Goal: Information Seeking & Learning: Check status

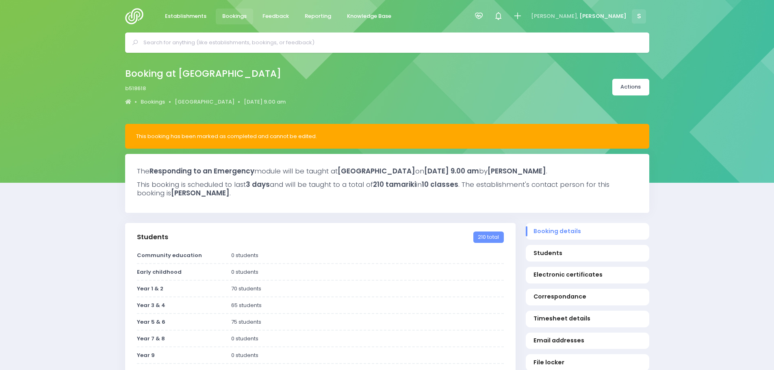
select select "5"
drag, startPoint x: 225, startPoint y: 16, endPoint x: 251, endPoint y: 26, distance: 28.7
click at [225, 16] on span "Bookings" at bounding box center [234, 16] width 24 height 8
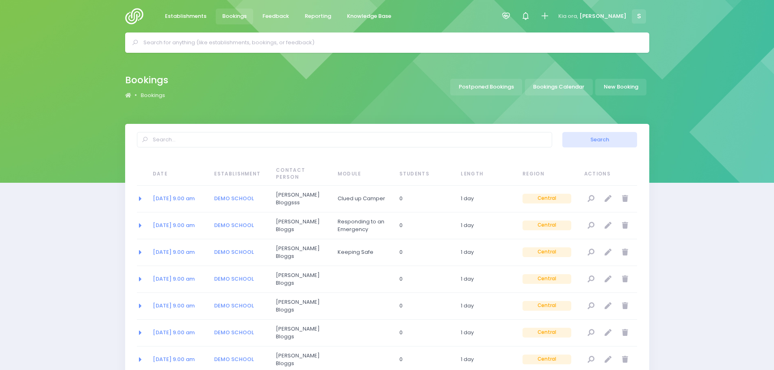
select select "20"
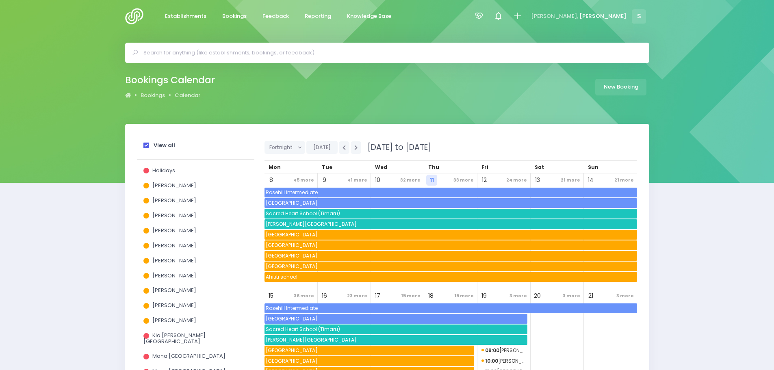
click at [145, 145] on span at bounding box center [146, 146] width 6 height 6
click at [0, 0] on input "View all" at bounding box center [0, 0] width 0 height 0
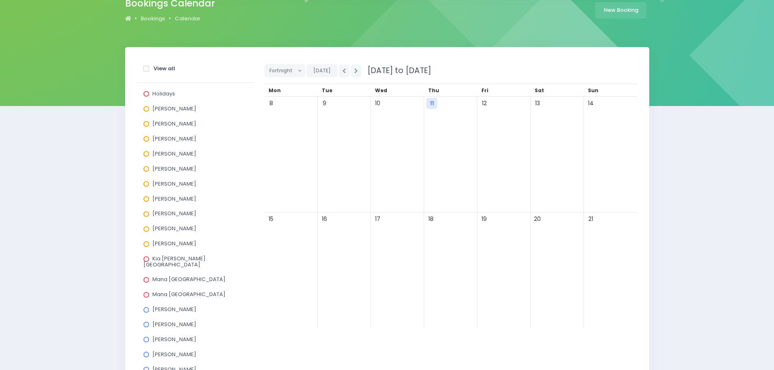
scroll to position [81, 0]
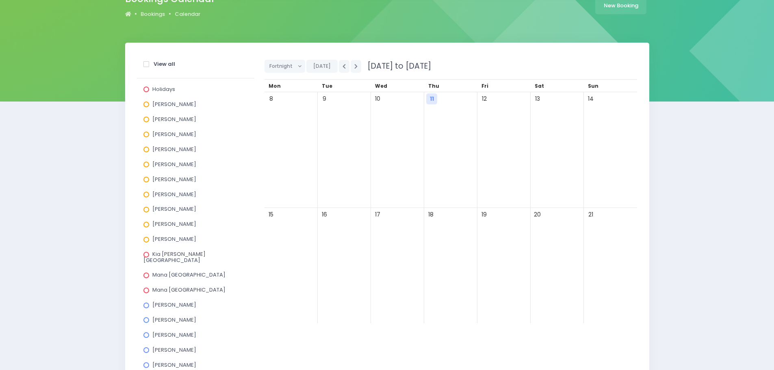
click at [145, 135] on span at bounding box center [146, 135] width 6 height 6
click at [0, 0] on input "Jel Pollock" at bounding box center [0, 0] width 0 height 0
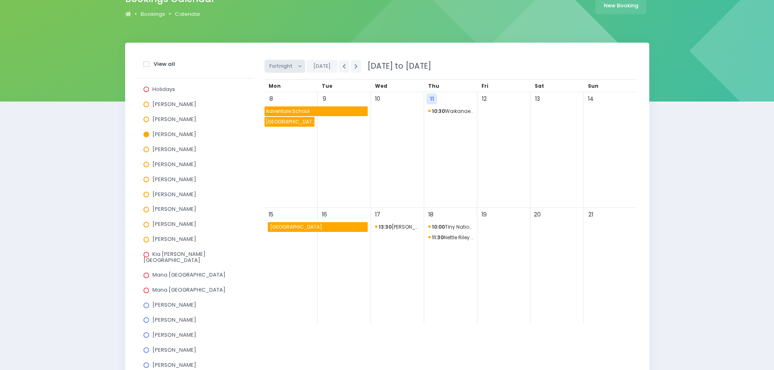
click at [295, 69] on button "Fortnight" at bounding box center [284, 66] width 41 height 13
click at [284, 128] on link "Month" at bounding box center [290, 127] width 53 height 15
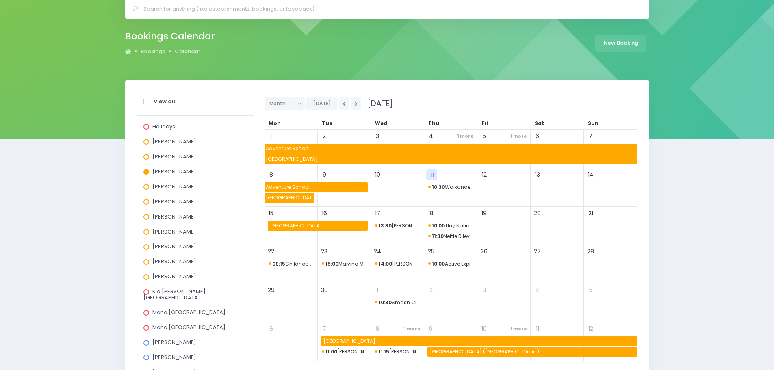
scroll to position [41, 0]
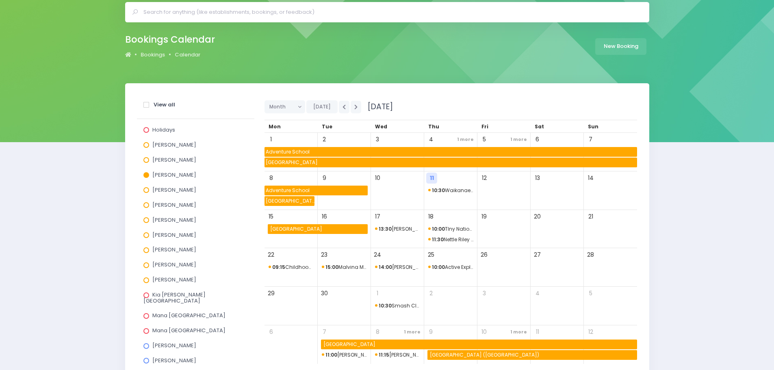
click at [143, 175] on span at bounding box center [146, 175] width 6 height 6
click at [0, 0] on input "Jel Pollock" at bounding box center [0, 0] width 0 height 0
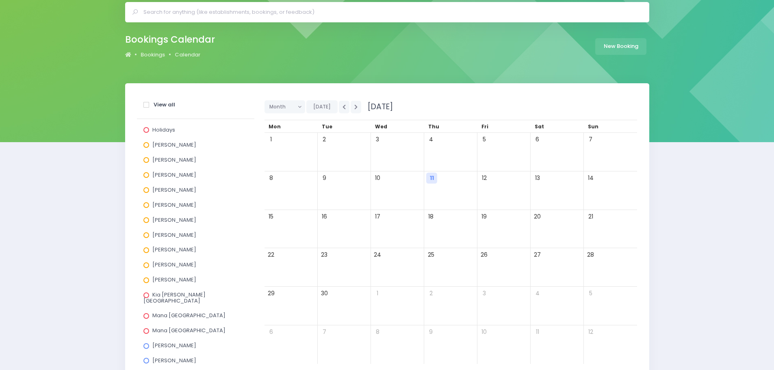
click at [147, 206] on span at bounding box center [146, 205] width 6 height 6
click at [0, 0] on input "Laurel Mitchell" at bounding box center [0, 0] width 0 height 0
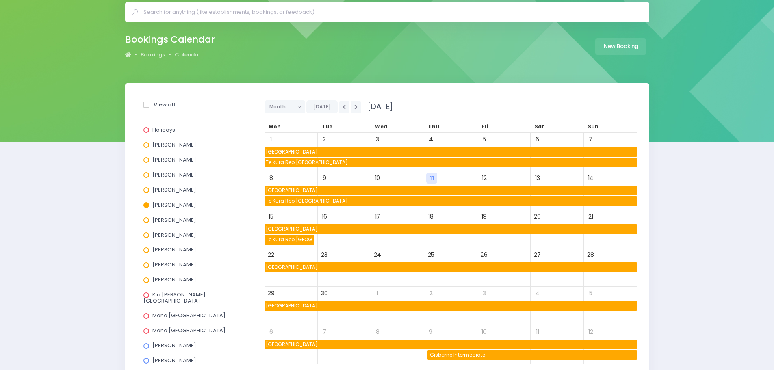
click at [147, 206] on span at bounding box center [146, 205] width 6 height 6
click at [0, 0] on input "Laurel Mitchell" at bounding box center [0, 0] width 0 height 0
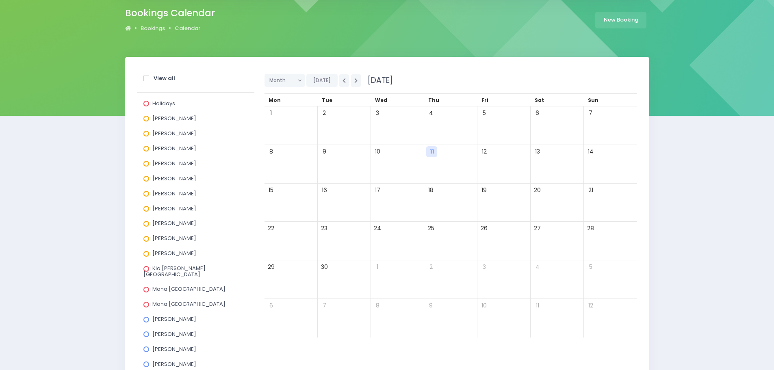
scroll to position [81, 0]
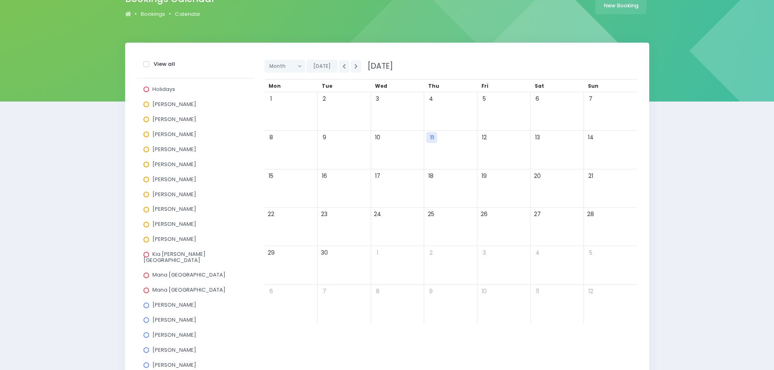
click at [146, 194] on span at bounding box center [146, 195] width 6 height 6
click at [0, 0] on input "Megan Lawton" at bounding box center [0, 0] width 0 height 0
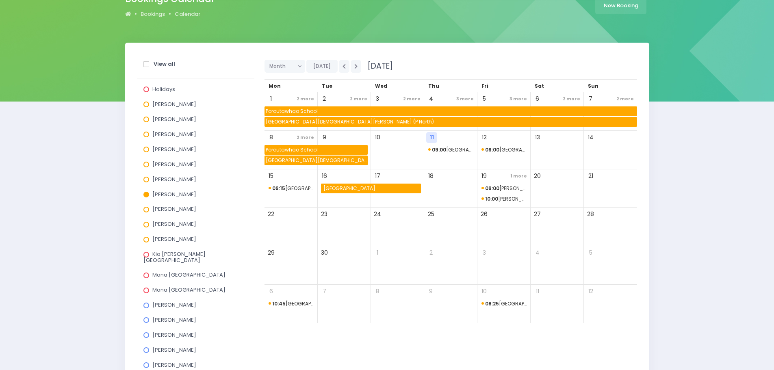
drag, startPoint x: 147, startPoint y: 194, endPoint x: 147, endPoint y: 200, distance: 6.1
click at [147, 194] on span at bounding box center [146, 195] width 6 height 6
click at [0, 0] on input "Megan Lawton" at bounding box center [0, 0] width 0 height 0
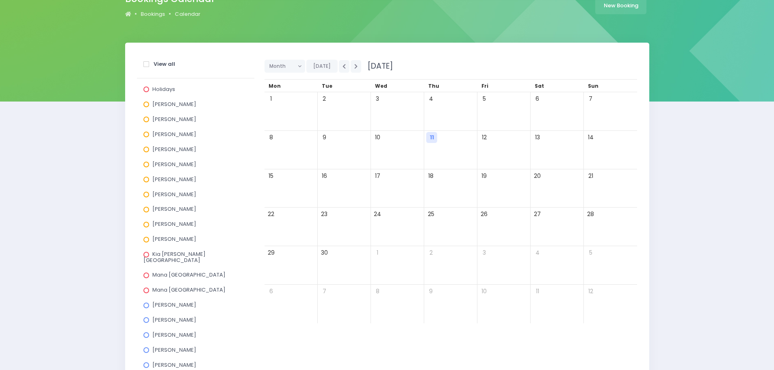
click at [148, 225] on span at bounding box center [146, 225] width 6 height 6
click at [0, 0] on input "Susan Manning" at bounding box center [0, 0] width 0 height 0
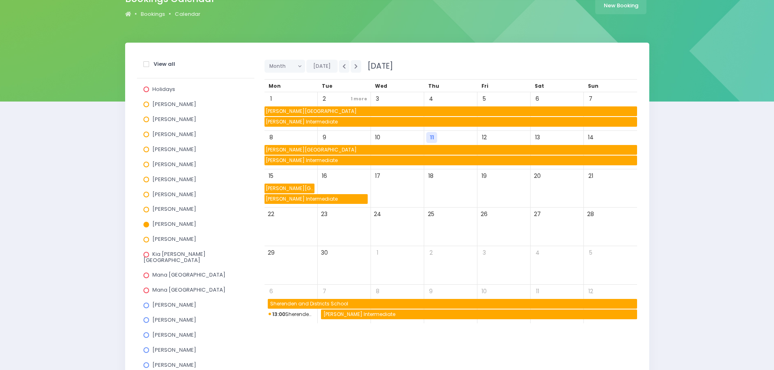
click at [148, 225] on span at bounding box center [146, 225] width 6 height 6
click at [0, 0] on input "Susan Manning" at bounding box center [0, 0] width 0 height 0
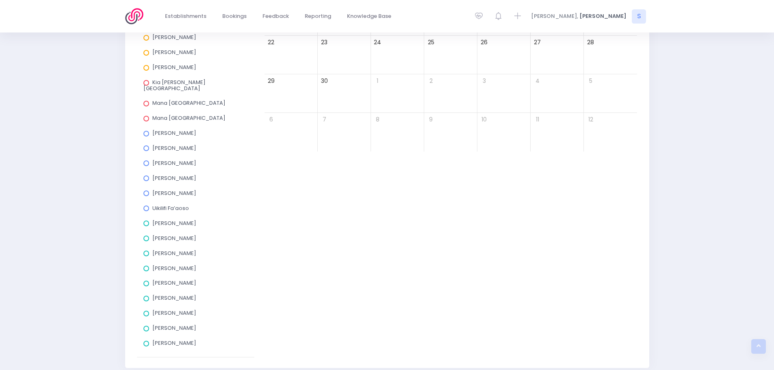
scroll to position [282, 0]
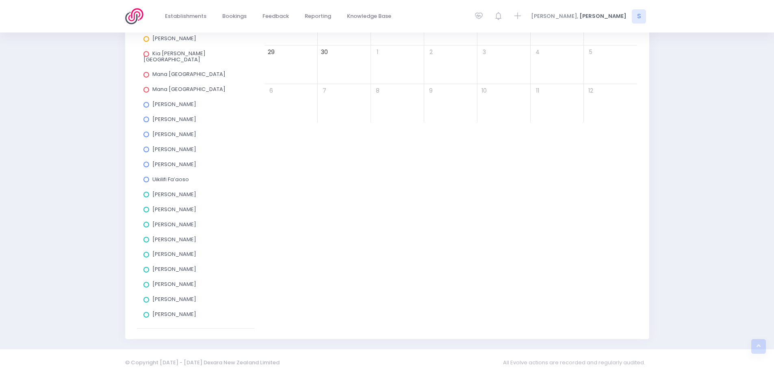
click at [145, 192] on span at bounding box center [146, 195] width 6 height 6
click at [0, 0] on input "Amy Lucas" at bounding box center [0, 0] width 0 height 0
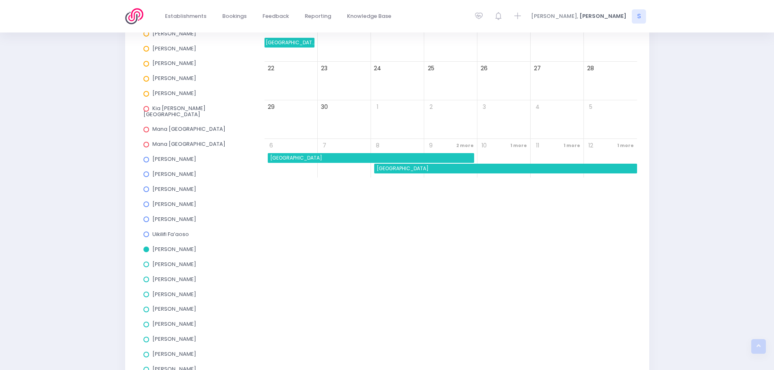
scroll to position [241, 0]
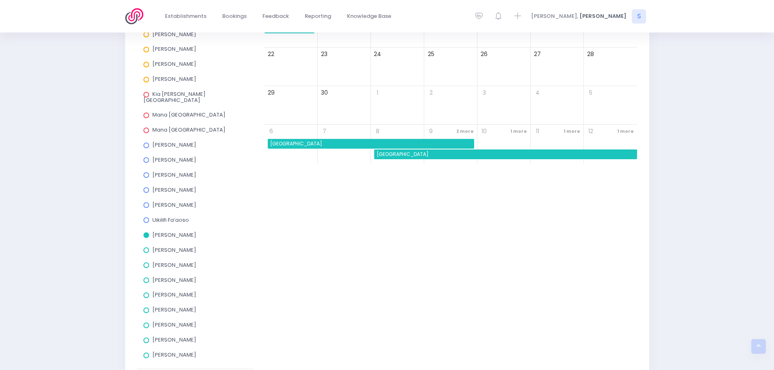
click at [145, 232] on span at bounding box center [146, 235] width 6 height 6
click at [0, 0] on input "Amy Lucas" at bounding box center [0, 0] width 0 height 0
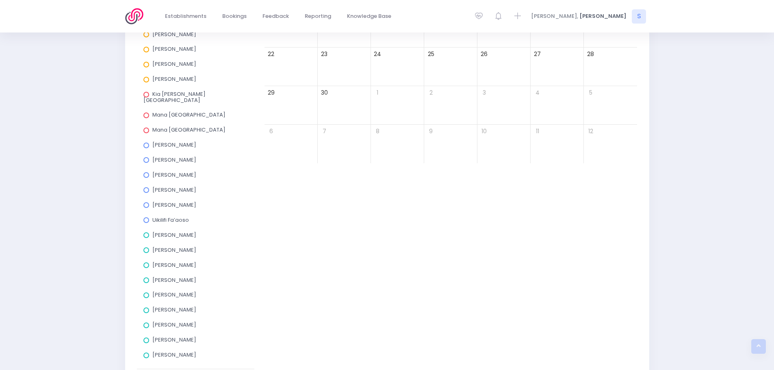
click at [146, 247] on span at bounding box center [146, 250] width 6 height 6
click at [0, 0] on input "Charlie Palmer" at bounding box center [0, 0] width 0 height 0
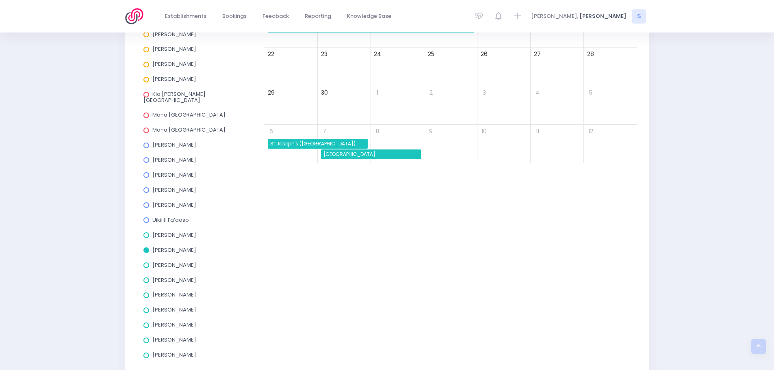
click at [145, 247] on span at bounding box center [146, 250] width 6 height 6
click at [0, 0] on input "Charlie Palmer" at bounding box center [0, 0] width 0 height 0
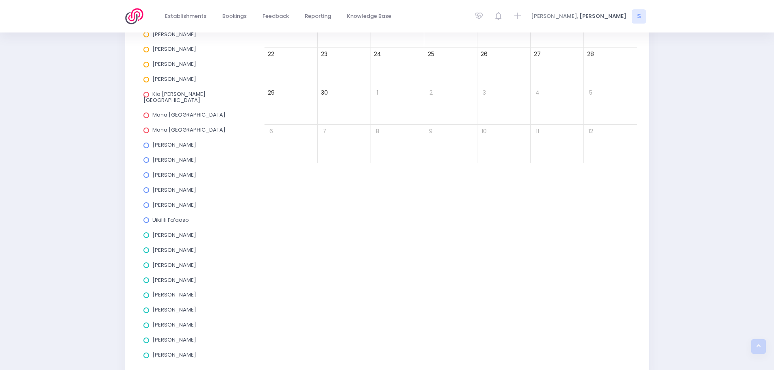
click at [145, 262] on span at bounding box center [146, 265] width 6 height 6
click at [0, 0] on input "Elysse Renouf" at bounding box center [0, 0] width 0 height 0
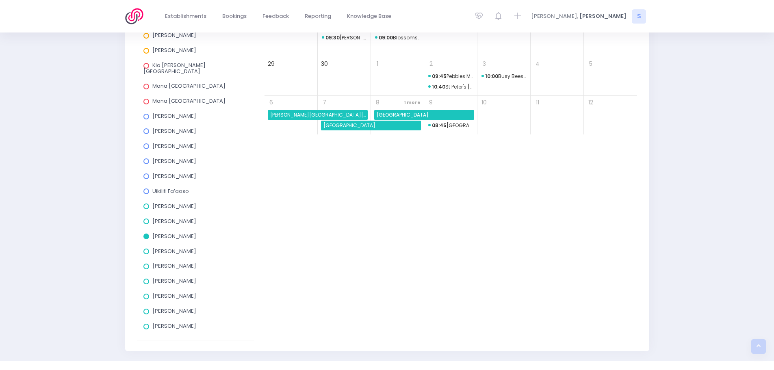
scroll to position [282, 0]
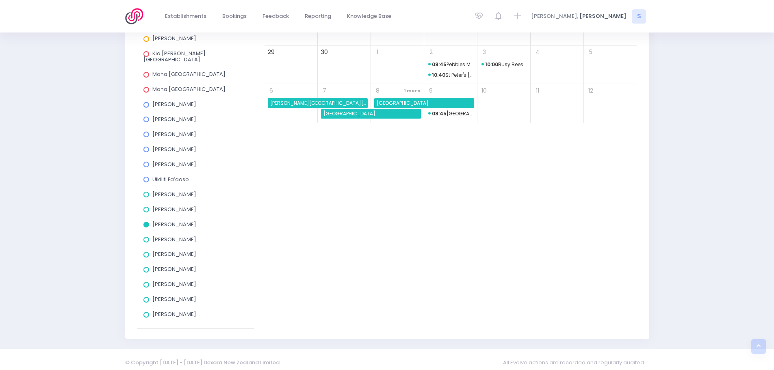
click at [145, 222] on span at bounding box center [146, 225] width 6 height 6
click at [0, 0] on input "Elysse Renouf" at bounding box center [0, 0] width 0 height 0
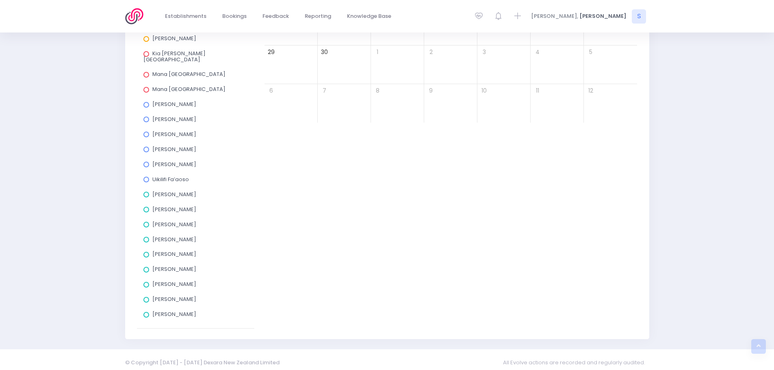
click at [146, 252] on span at bounding box center [146, 255] width 6 height 6
click at [0, 0] on input "Kym Inwood" at bounding box center [0, 0] width 0 height 0
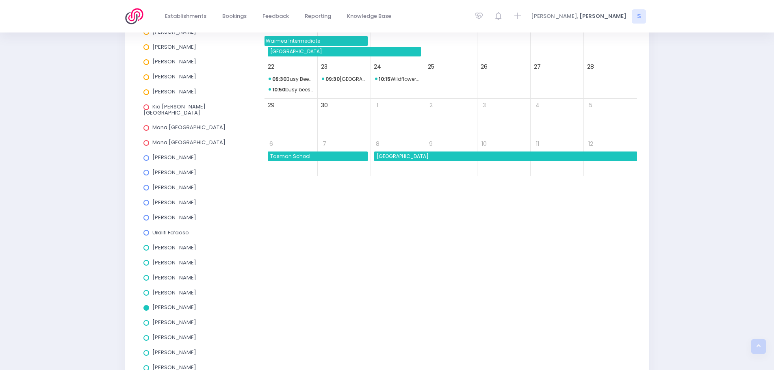
scroll to position [241, 0]
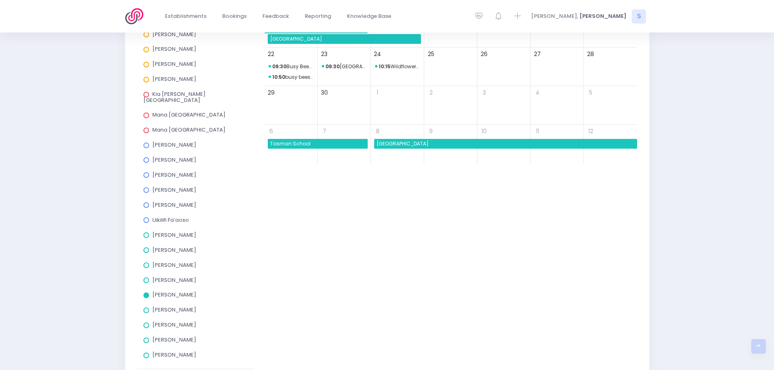
click at [145, 292] on span at bounding box center [146, 295] width 6 height 6
click at [0, 0] on input "Kym Inwood" at bounding box center [0, 0] width 0 height 0
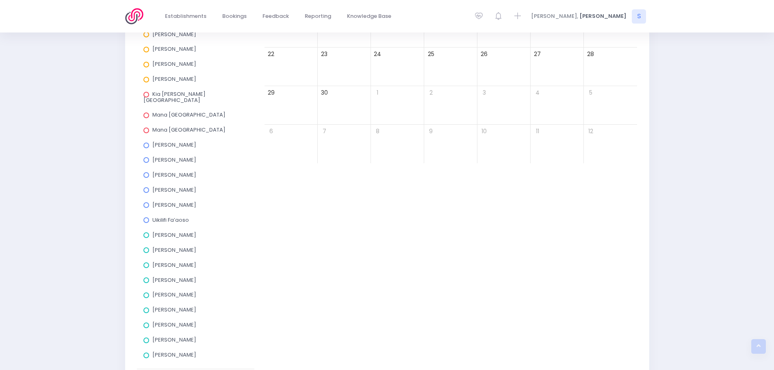
click at [145, 308] on span at bounding box center [146, 311] width 6 height 6
click at [0, 0] on input "Megan Holden" at bounding box center [0, 0] width 0 height 0
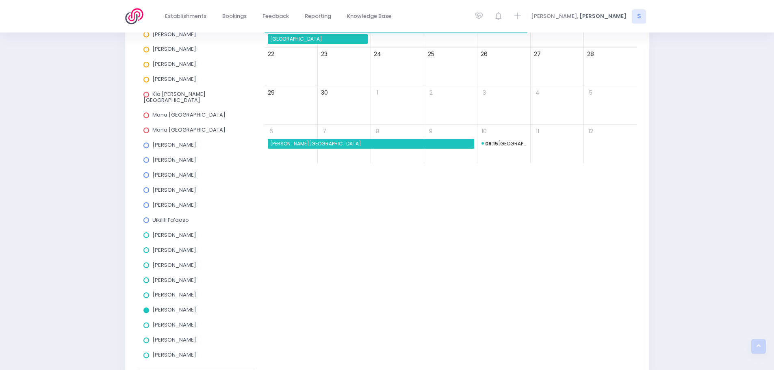
click at [144, 308] on span at bounding box center [146, 311] width 6 height 6
click at [0, 0] on input "Megan Holden" at bounding box center [0, 0] width 0 height 0
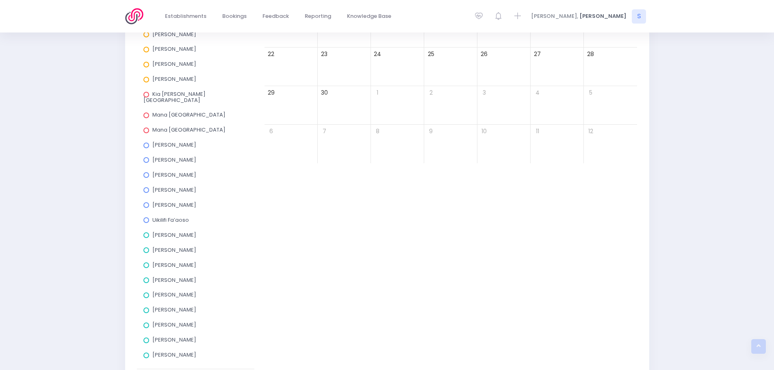
click at [145, 323] on span at bounding box center [146, 326] width 6 height 6
click at [0, 0] on input "Nicky Young" at bounding box center [0, 0] width 0 height 0
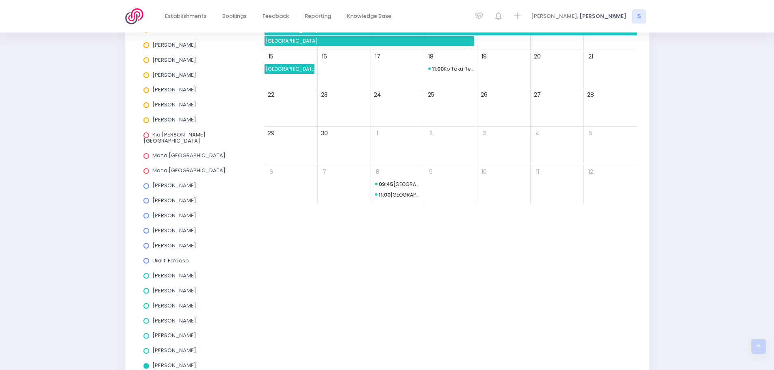
scroll to position [282, 0]
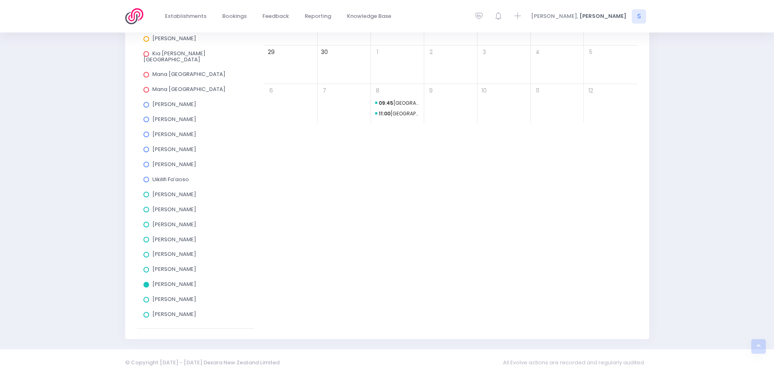
click at [146, 282] on span at bounding box center [146, 285] width 6 height 6
click at [0, 0] on input "Nicky Young" at bounding box center [0, 0] width 0 height 0
click at [145, 297] on span at bounding box center [146, 300] width 6 height 6
click at [0, 0] on input "Nikki McLauchlan" at bounding box center [0, 0] width 0 height 0
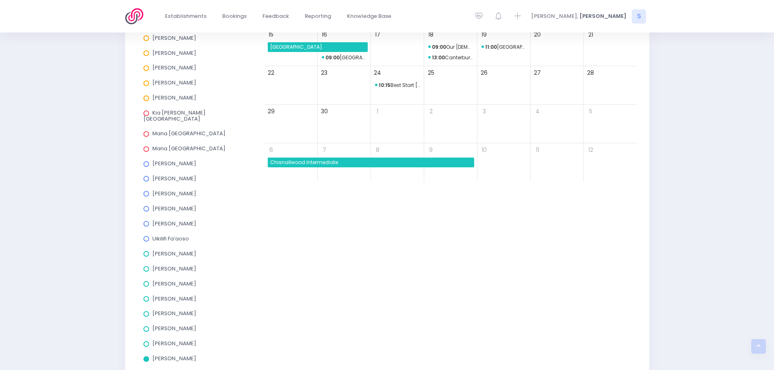
scroll to position [241, 0]
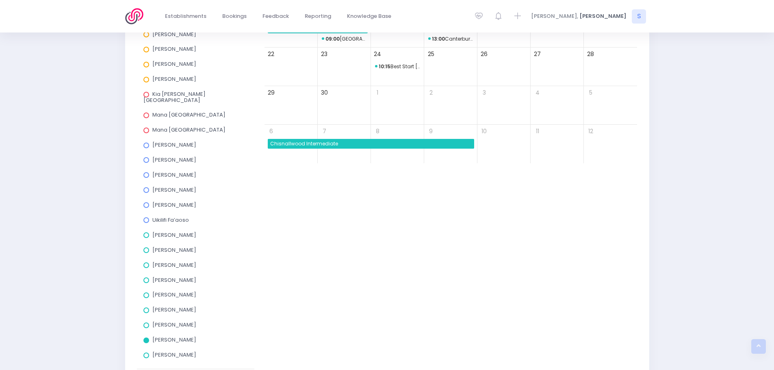
click at [144, 338] on span at bounding box center [146, 341] width 6 height 6
click at [0, 0] on input "Nikki McLauchlan" at bounding box center [0, 0] width 0 height 0
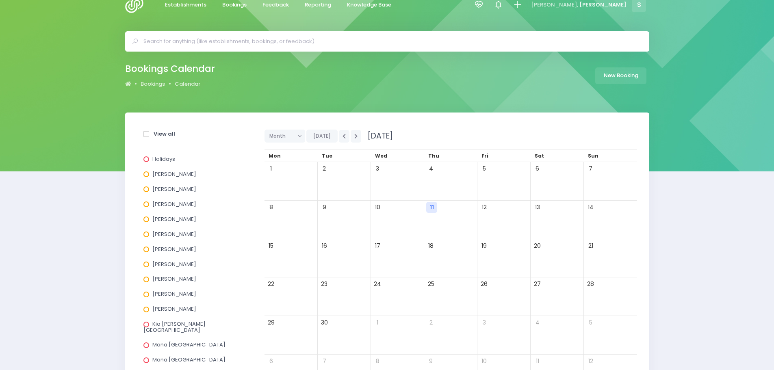
scroll to position [0, 0]
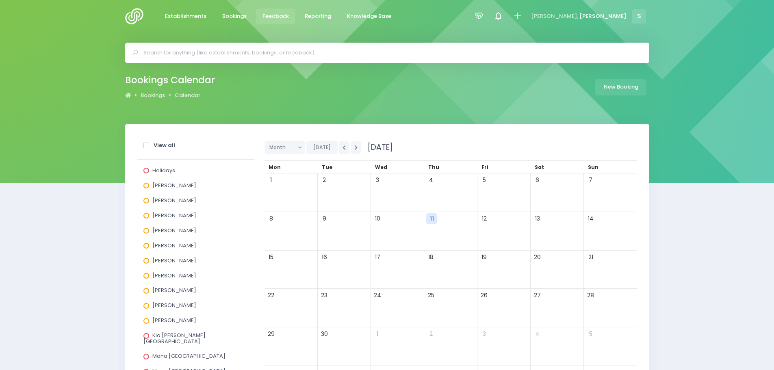
click at [270, 19] on span "Feedback" at bounding box center [275, 16] width 26 height 8
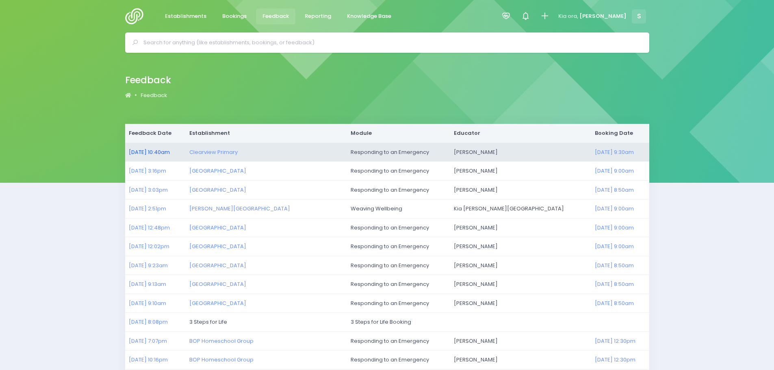
click at [152, 151] on link "11/09/2025 10:40am" at bounding box center [149, 152] width 41 height 8
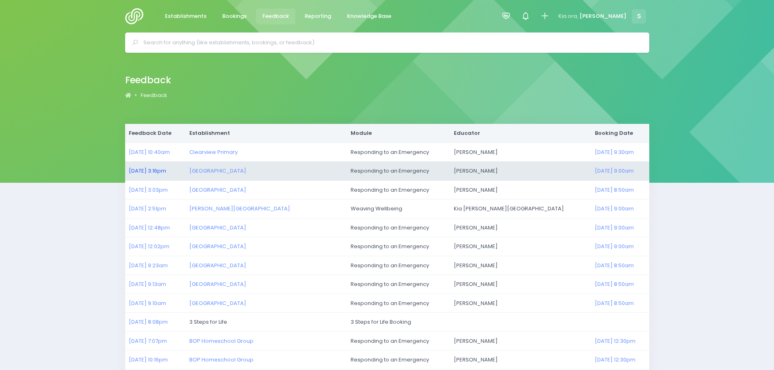
click at [155, 172] on link "10/09/2025 3:16pm" at bounding box center [147, 171] width 37 height 8
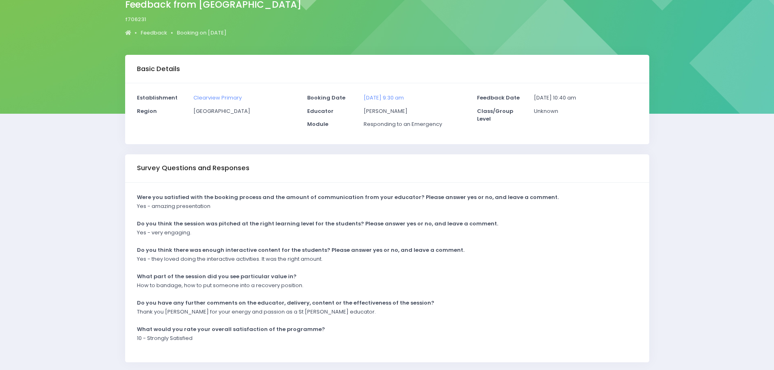
scroll to position [98, 0]
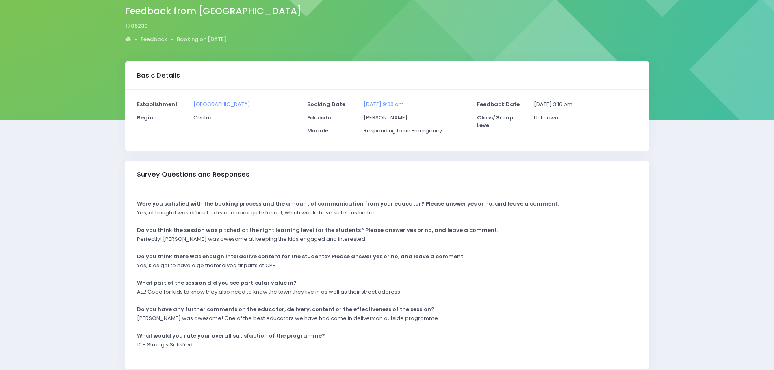
scroll to position [81, 0]
